Goal: Task Accomplishment & Management: Use online tool/utility

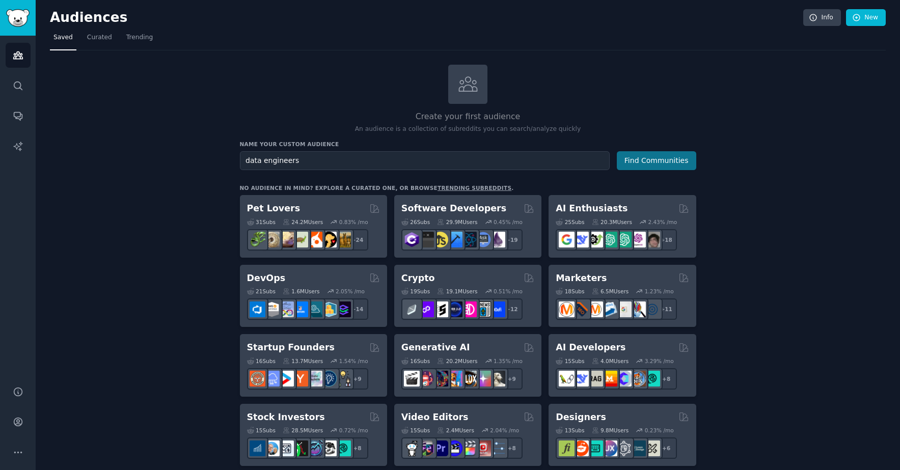
type input "data engineers"
click at [659, 161] on button "Find Communities" at bounding box center [656, 160] width 79 height 19
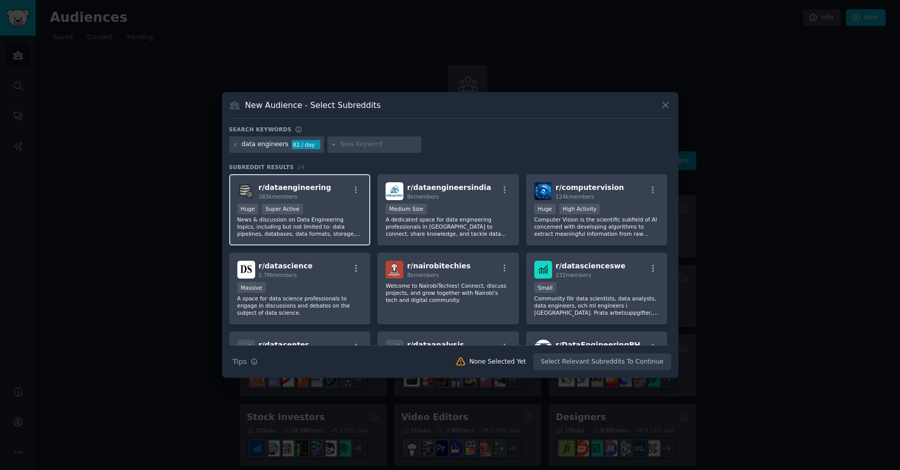
click at [298, 216] on div ">= 95th percentile for submissions / day Huge Super Active" at bounding box center [299, 210] width 125 height 13
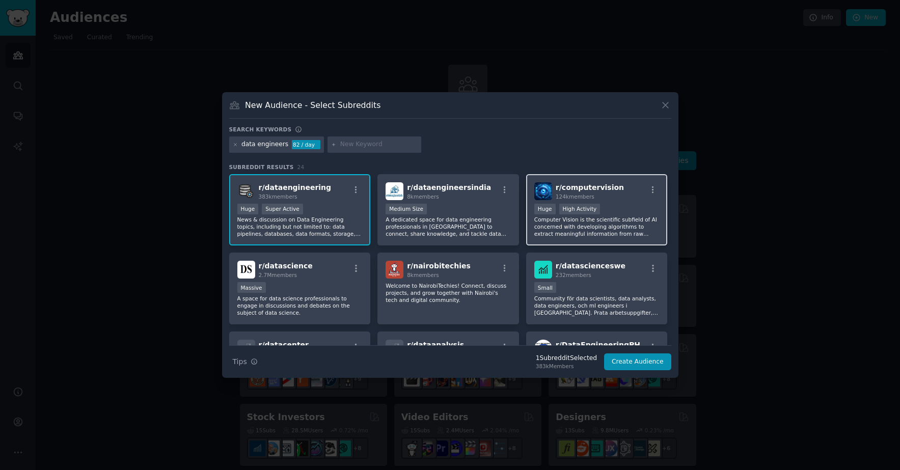
click at [629, 210] on div "Huge High Activity" at bounding box center [597, 210] width 125 height 13
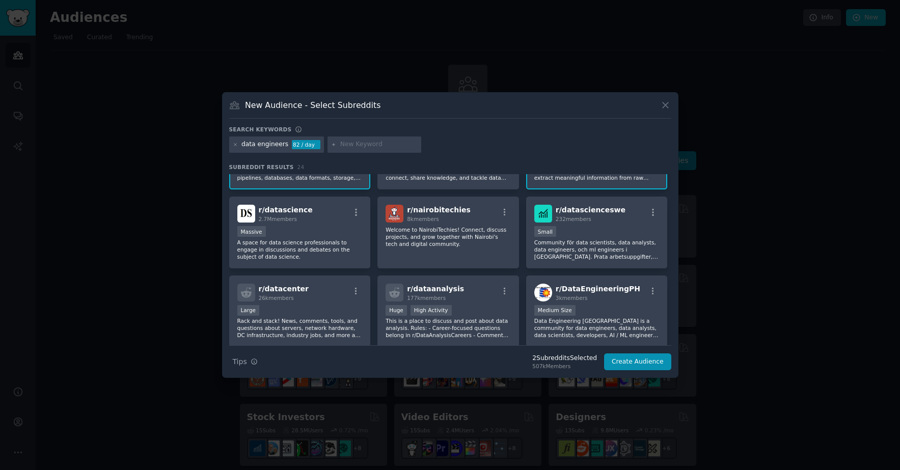
scroll to position [57, 0]
click at [324, 224] on div "r/ datascience 2.7M members Massive A space for data science professionals to e…" at bounding box center [300, 232] width 142 height 72
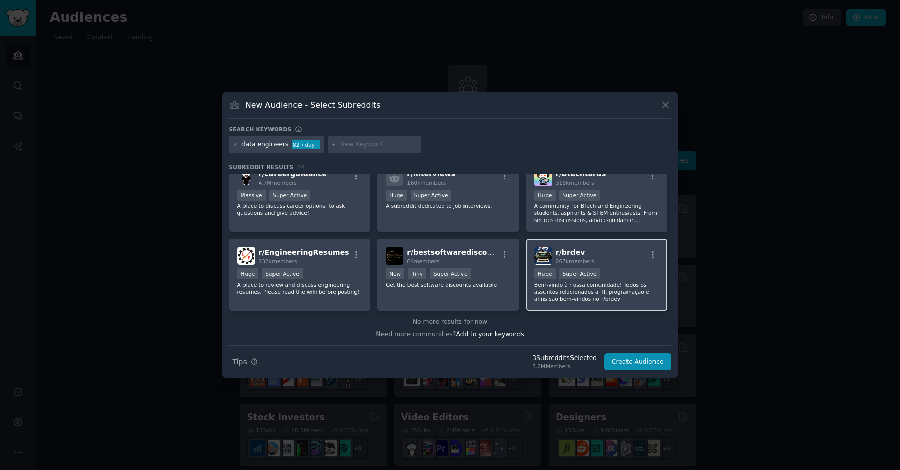
scroll to position [487, 0]
click at [638, 362] on button "Create Audience" at bounding box center [637, 362] width 67 height 17
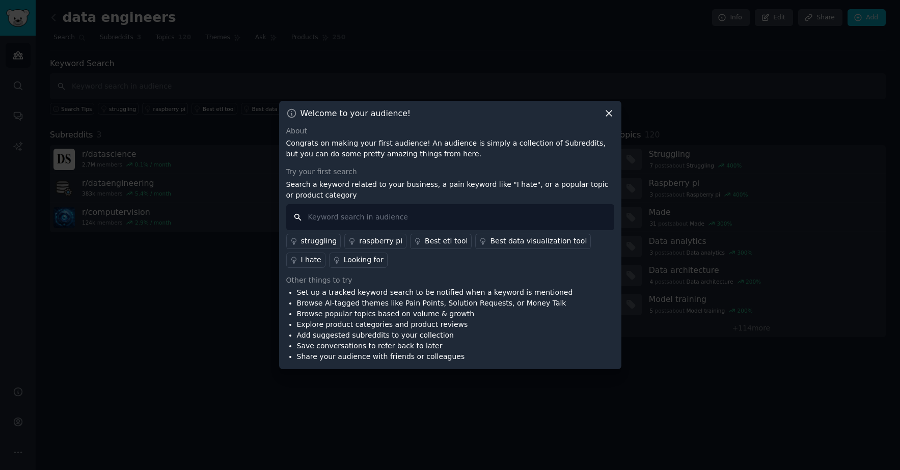
click at [419, 212] on input "text" at bounding box center [450, 217] width 328 height 26
click at [437, 241] on div "Best etl tool" at bounding box center [446, 241] width 43 height 11
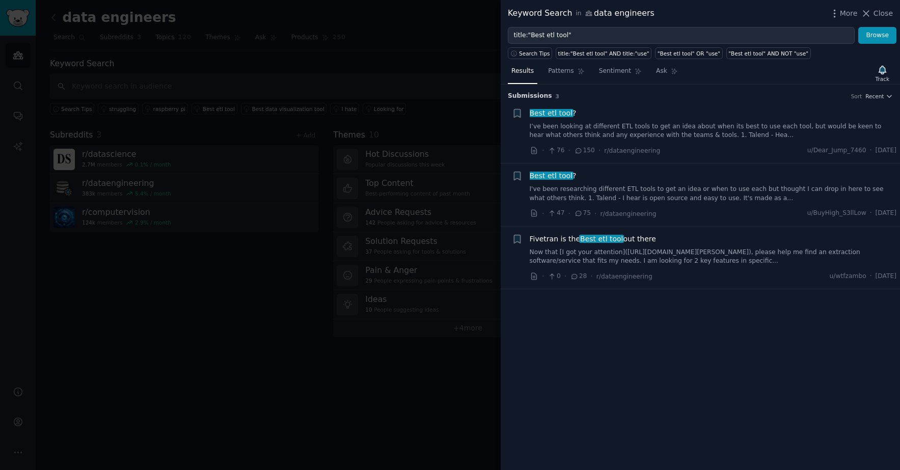
click at [397, 116] on div at bounding box center [450, 235] width 900 height 470
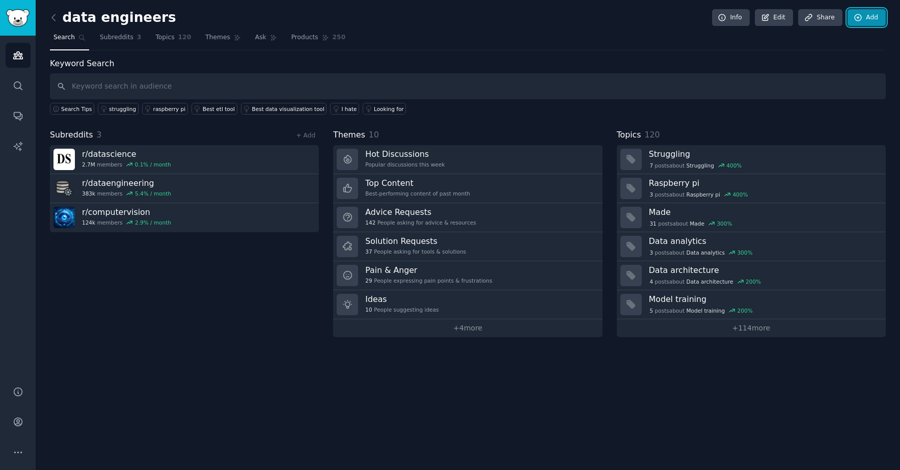
click at [864, 15] on link "Add" at bounding box center [867, 17] width 38 height 17
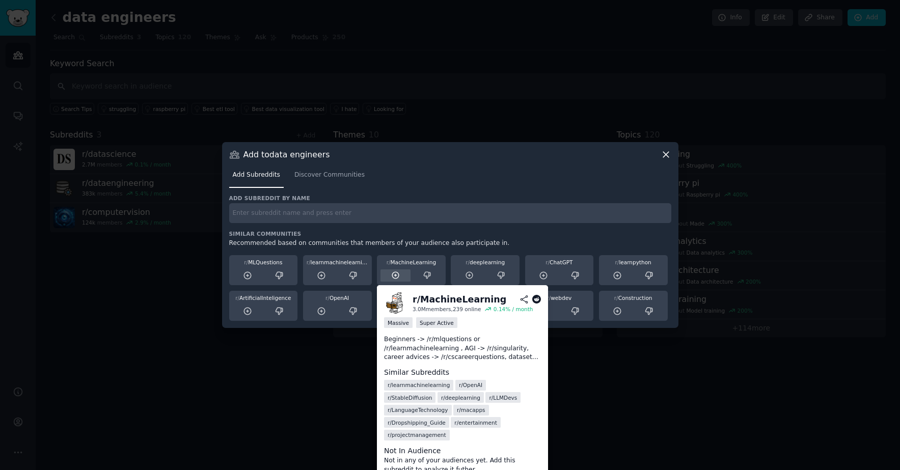
click at [394, 277] on icon at bounding box center [395, 275] width 9 height 9
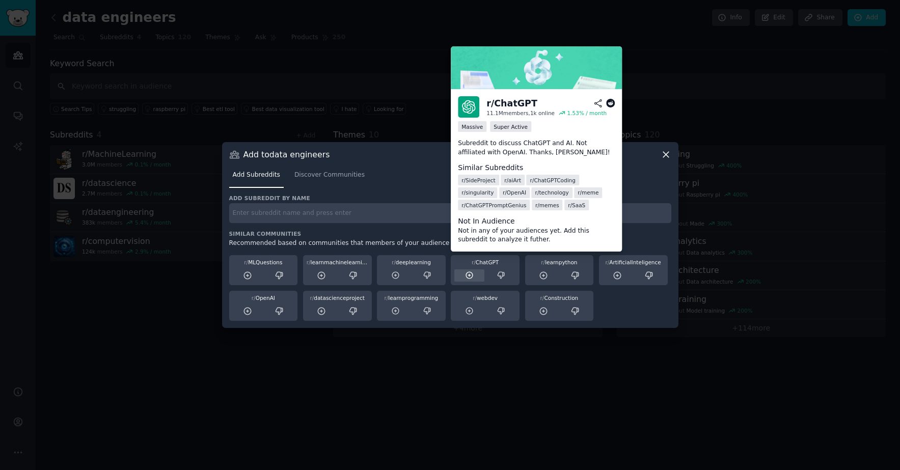
click at [467, 278] on icon at bounding box center [469, 275] width 7 height 7
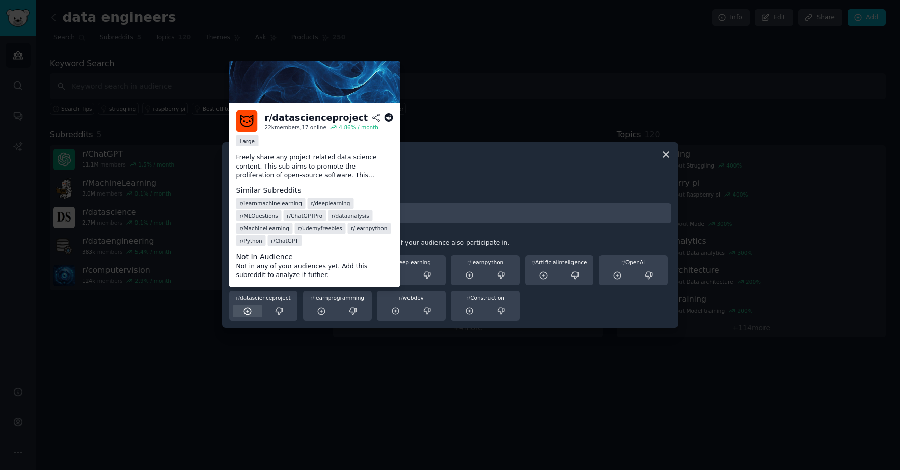
click at [254, 315] on div at bounding box center [248, 311] width 30 height 13
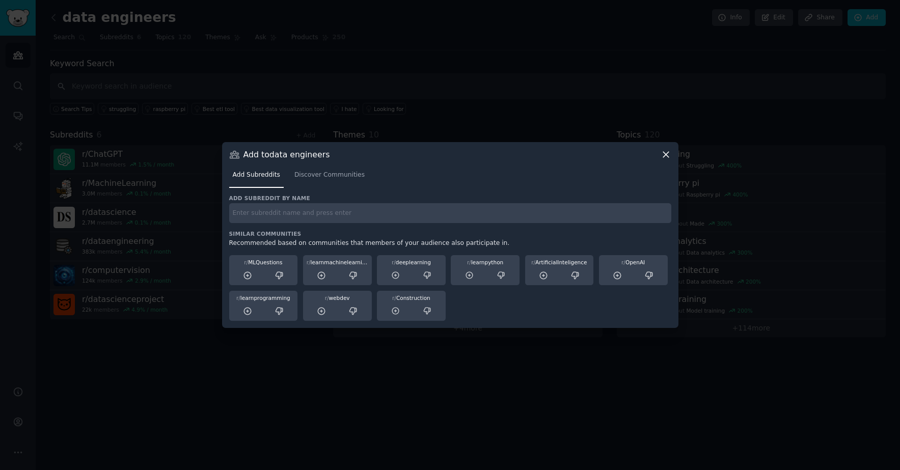
click at [334, 349] on div at bounding box center [450, 235] width 900 height 470
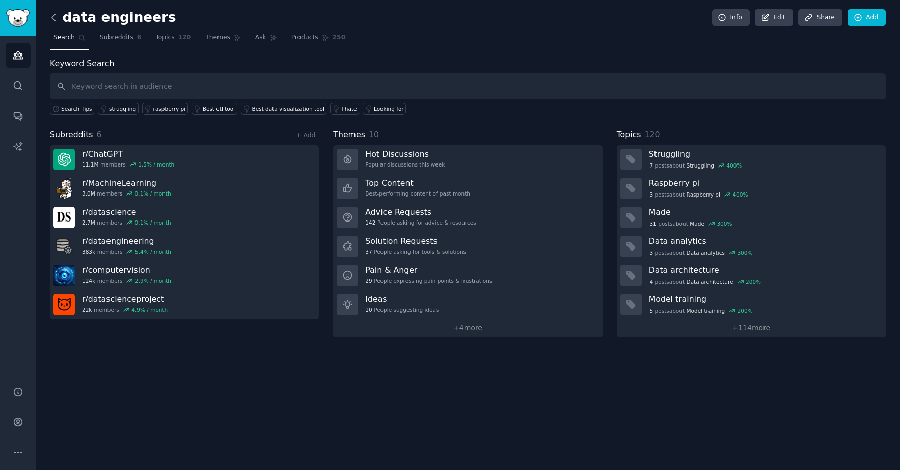
click at [51, 20] on icon at bounding box center [53, 17] width 11 height 11
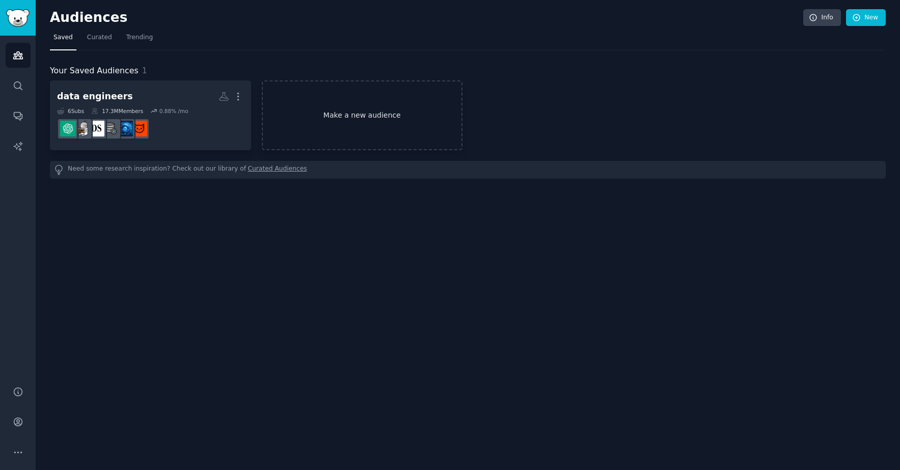
click at [377, 130] on link "Make a new audience" at bounding box center [362, 116] width 201 height 70
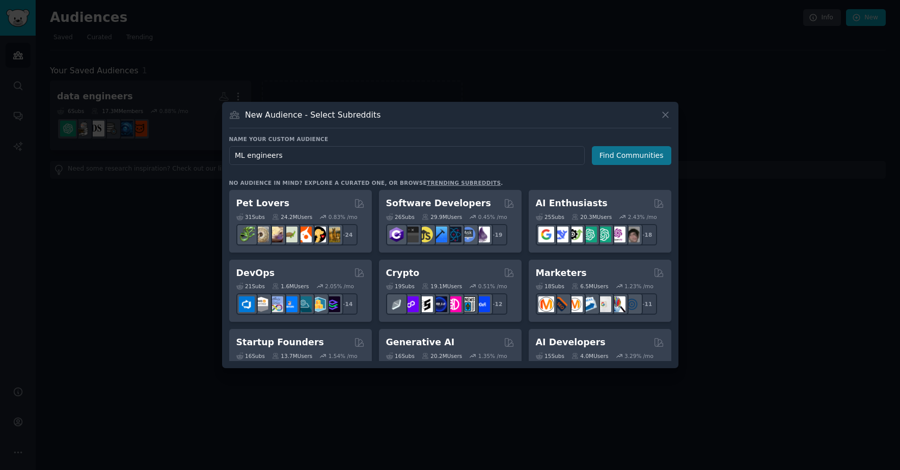
type input "ML engineers"
click at [625, 154] on button "Find Communities" at bounding box center [631, 155] width 79 height 19
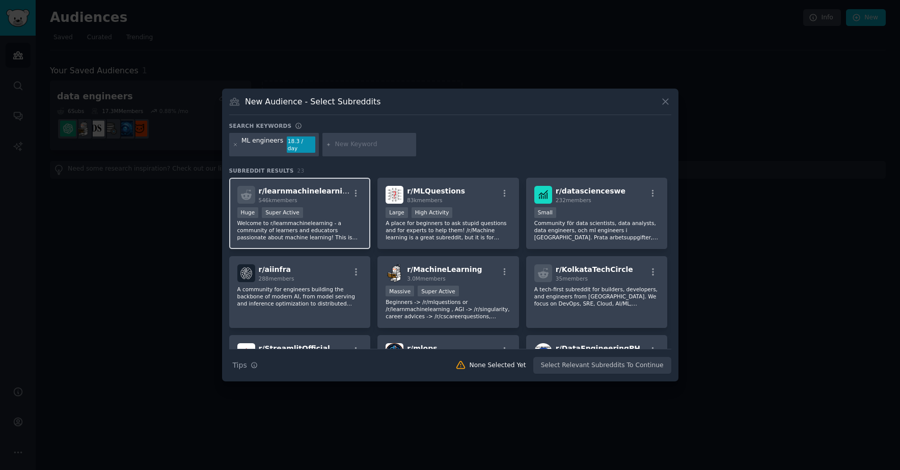
click at [308, 215] on div "Huge Super Active" at bounding box center [299, 213] width 125 height 13
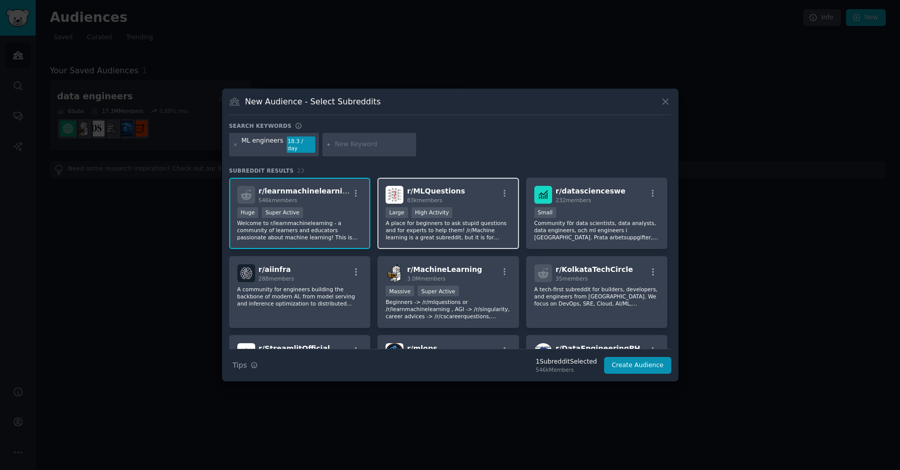
click at [493, 220] on p "A place for beginners to ask stupid questions and for experts to help them! /r/…" at bounding box center [448, 230] width 125 height 21
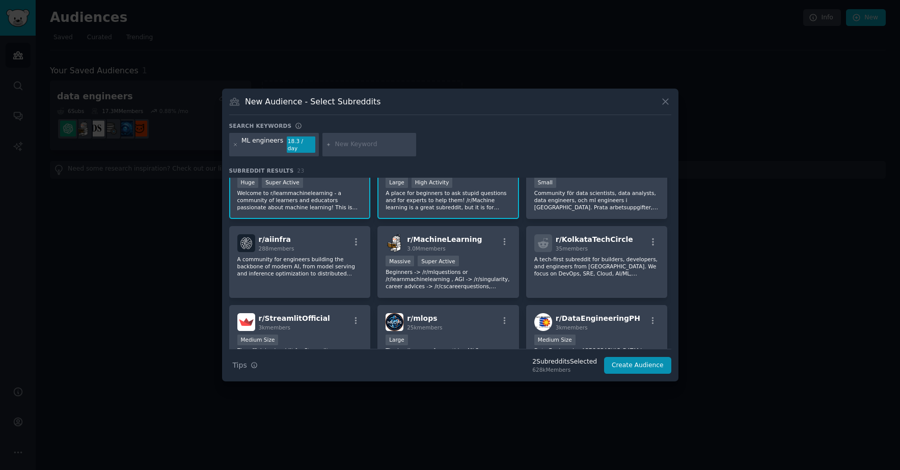
scroll to position [36, 0]
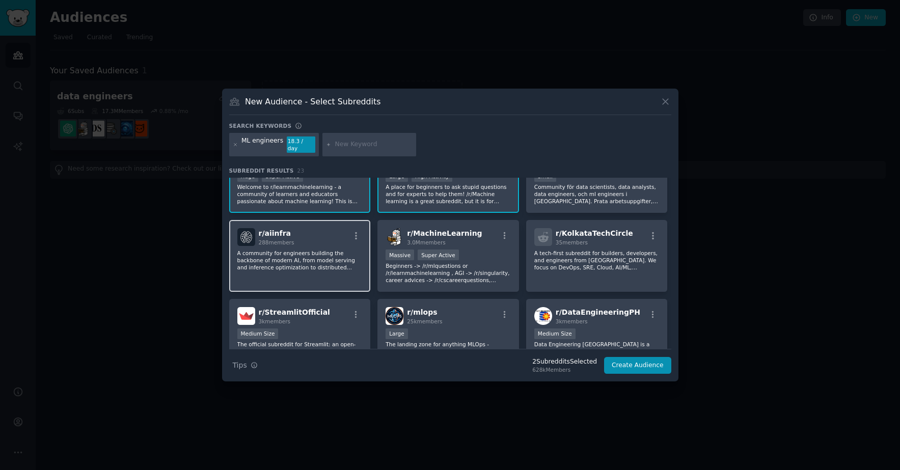
click at [335, 239] on div "r/ aiinfra 288 members" at bounding box center [299, 237] width 125 height 18
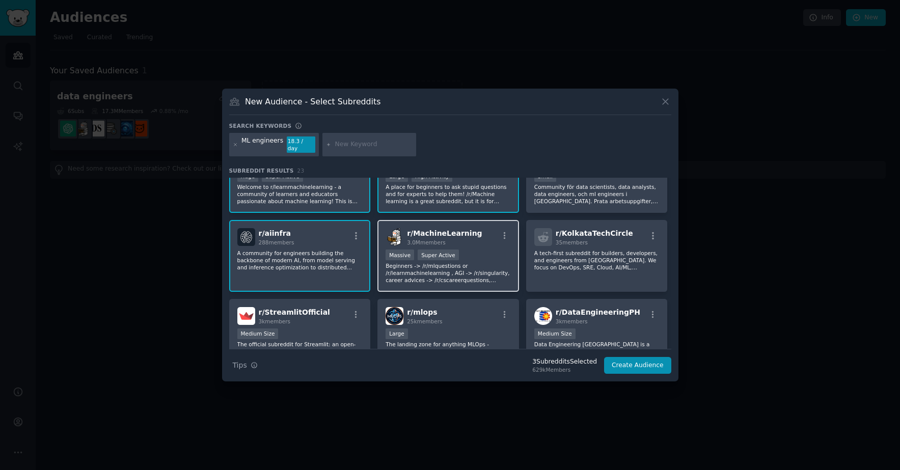
click at [471, 235] on div "r/ MachineLearning 3.0M members" at bounding box center [448, 237] width 125 height 18
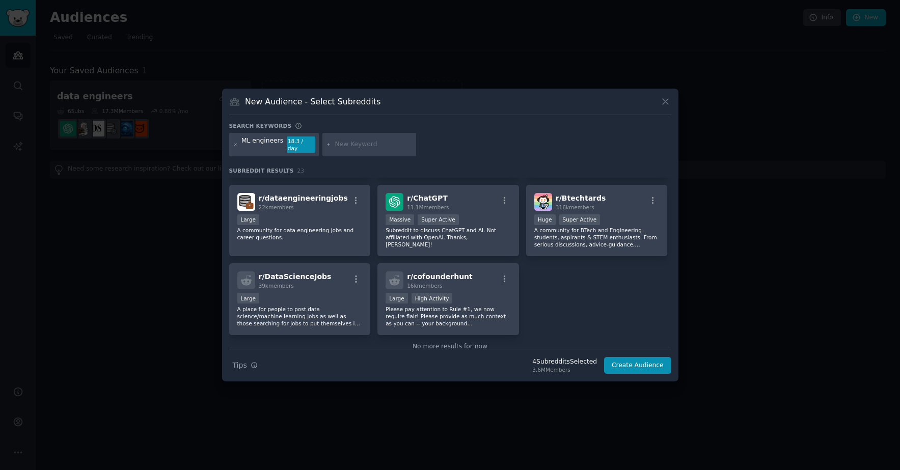
scroll to position [460, 0]
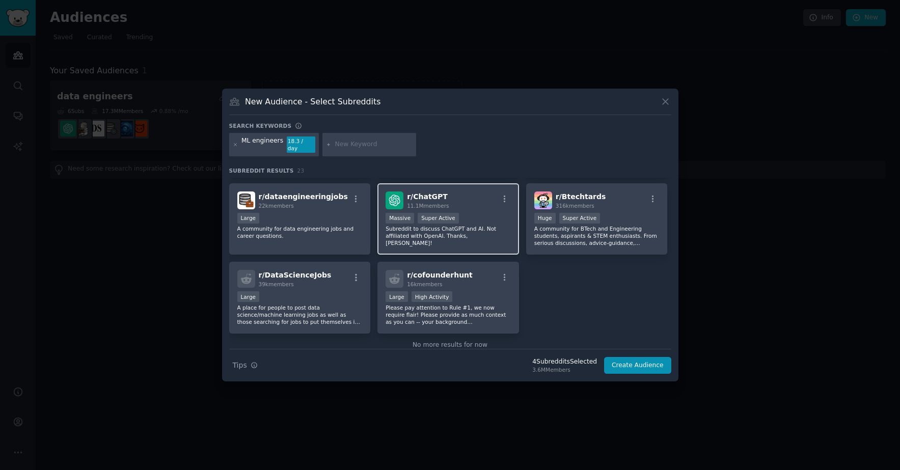
click at [468, 230] on p "Subreddit to discuss ChatGPT and AI. Not affiliated with OpenAI. Thanks, [PERSO…" at bounding box center [448, 235] width 125 height 21
click at [644, 361] on button "Create Audience" at bounding box center [637, 365] width 67 height 17
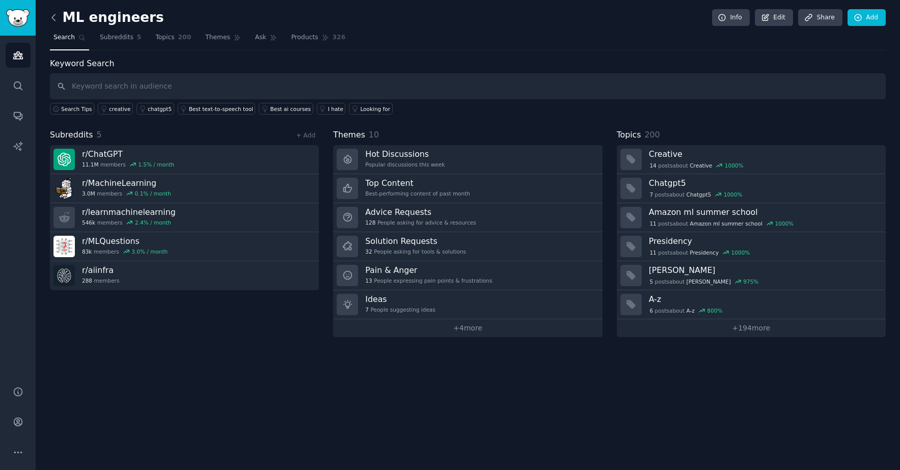
click at [55, 18] on icon at bounding box center [53, 17] width 11 height 11
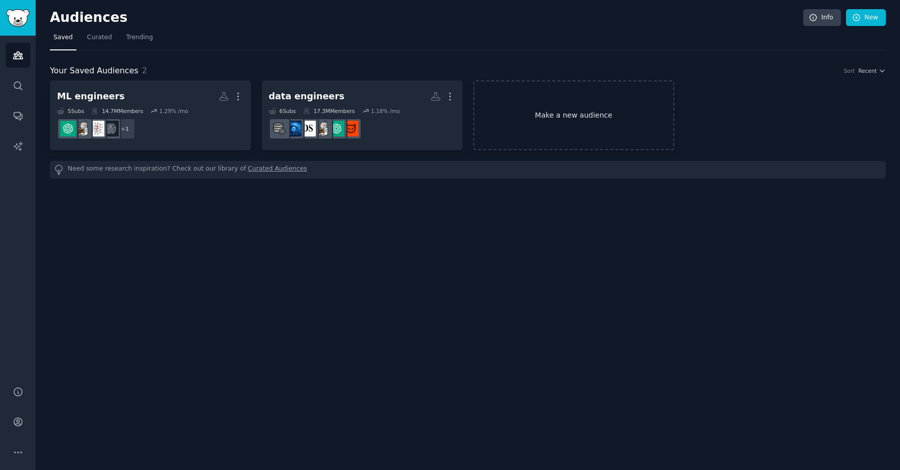
click at [589, 125] on link "Make a new audience" at bounding box center [573, 116] width 201 height 70
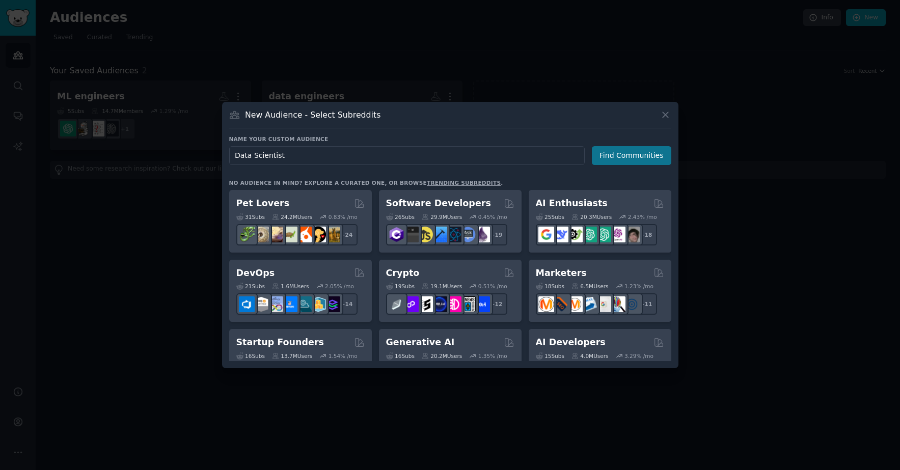
type input "Data Scientist"
click at [618, 157] on button "Find Communities" at bounding box center [631, 155] width 79 height 19
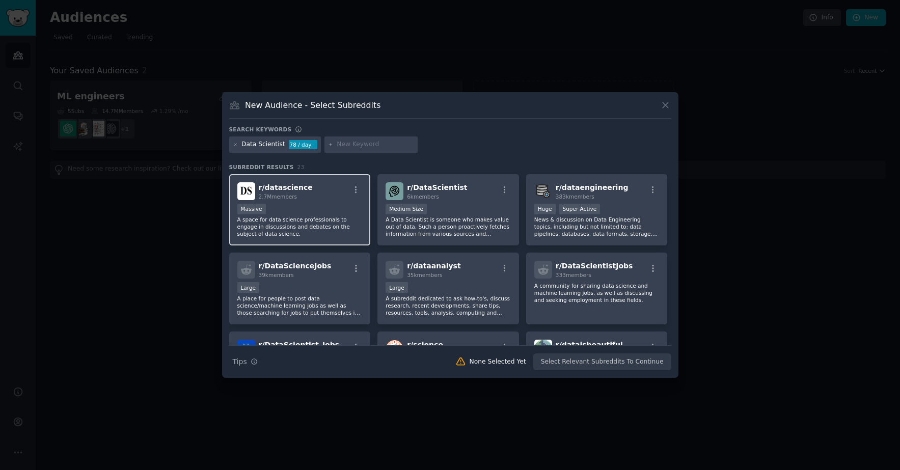
click at [303, 205] on div "Massive" at bounding box center [299, 210] width 125 height 13
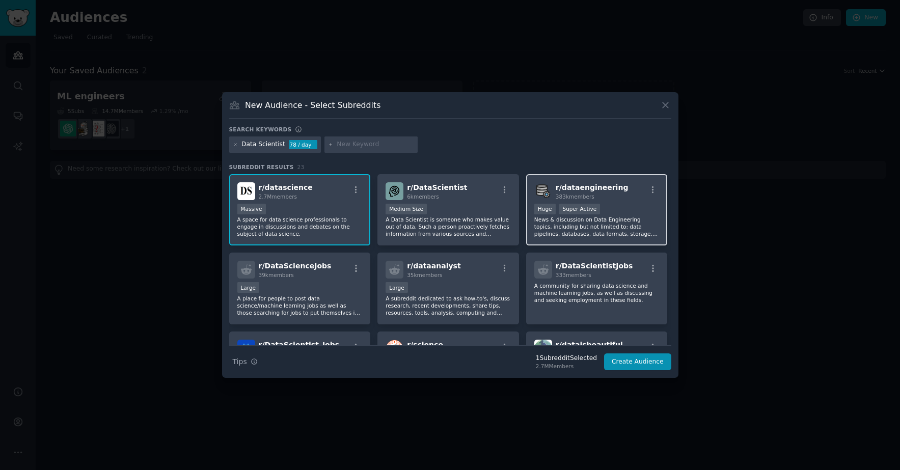
click at [630, 212] on div "Huge Super Active" at bounding box center [597, 210] width 125 height 13
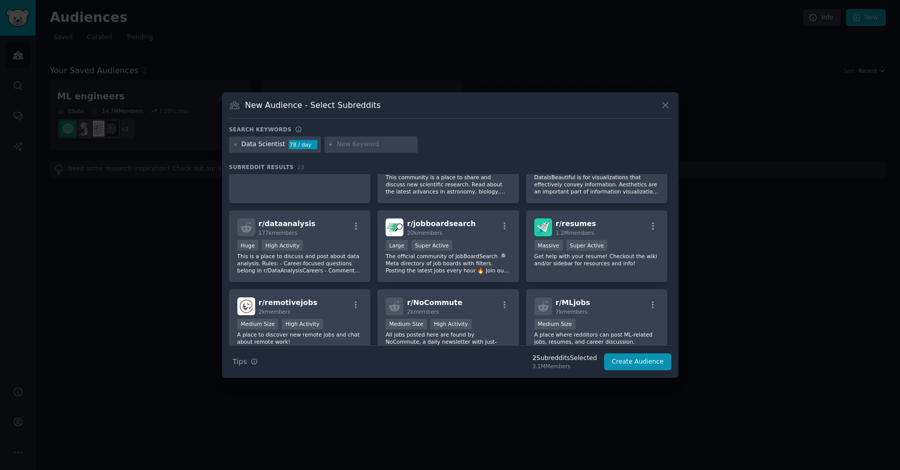
scroll to position [202, 0]
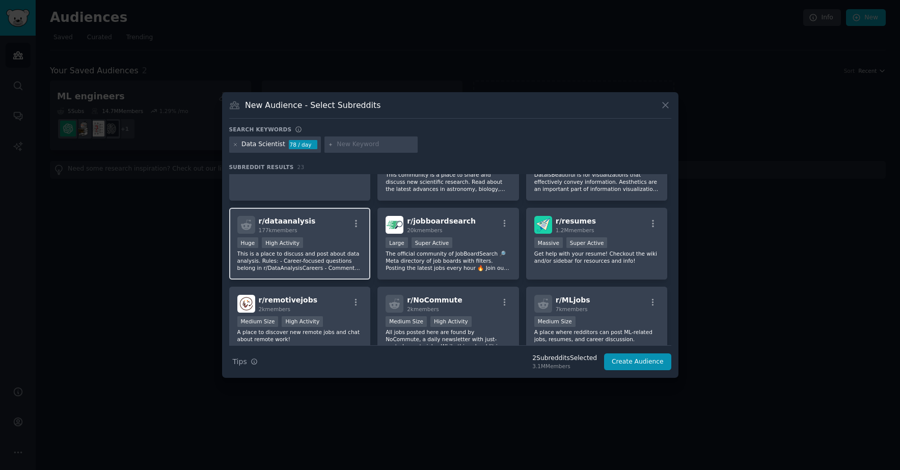
click at [305, 252] on p "This is a place to discuss and post about data analysis. Rules: - Career-focuse…" at bounding box center [299, 260] width 125 height 21
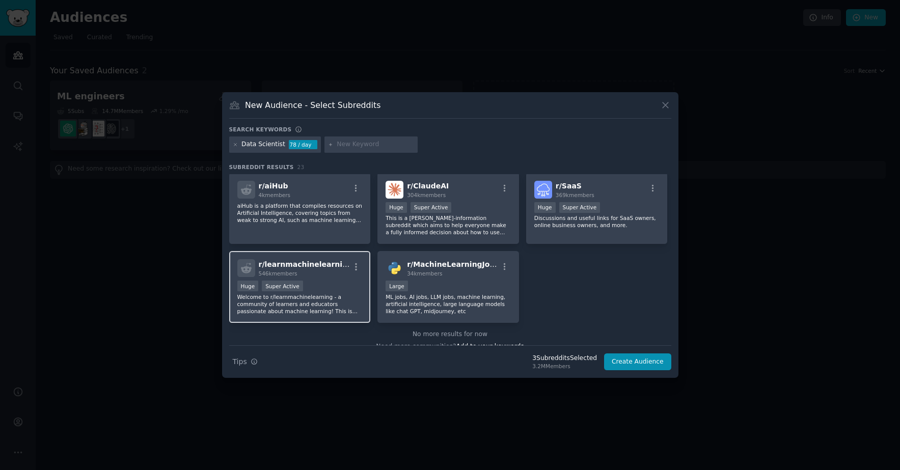
scroll to position [475, 0]
click at [334, 281] on div "Huge Super Active" at bounding box center [299, 285] width 125 height 13
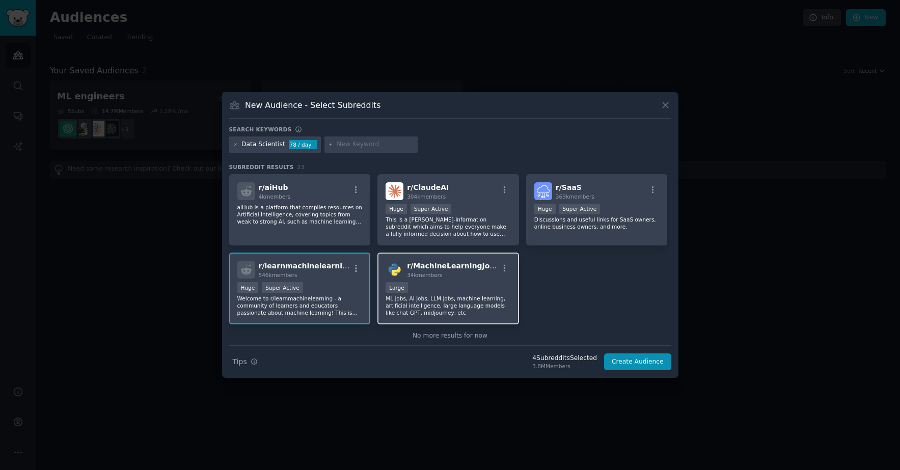
scroll to position [473, 0]
click at [444, 300] on p "ML jobs, AI jobs, LLM jobs, machine learning, artificial intelligence, large la…" at bounding box center [448, 306] width 125 height 21
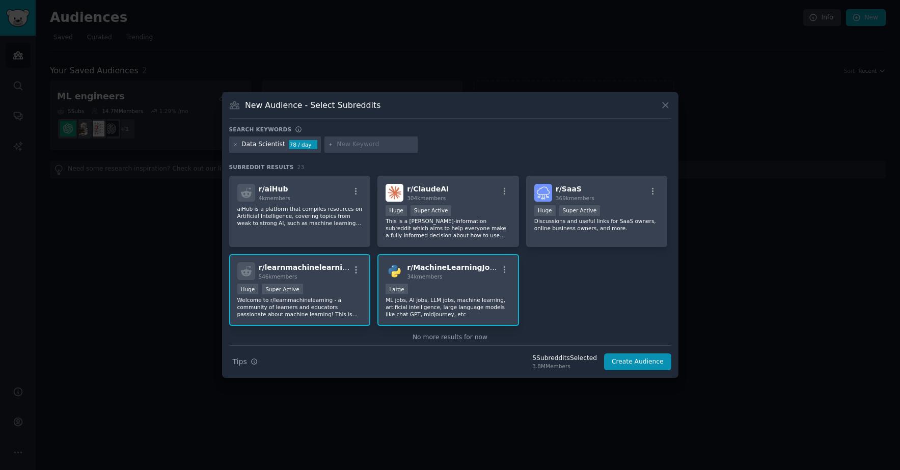
scroll to position [487, 0]
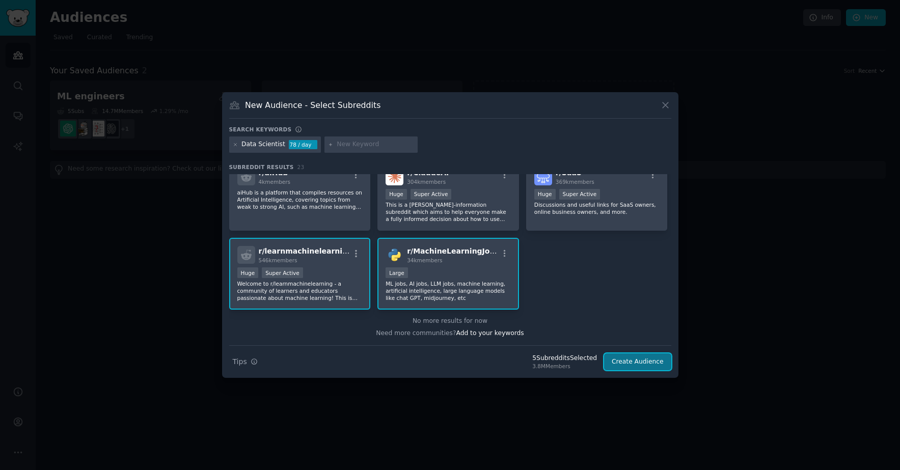
click at [626, 359] on button "Create Audience" at bounding box center [637, 362] width 67 height 17
